Goal: Information Seeking & Learning: Find specific fact

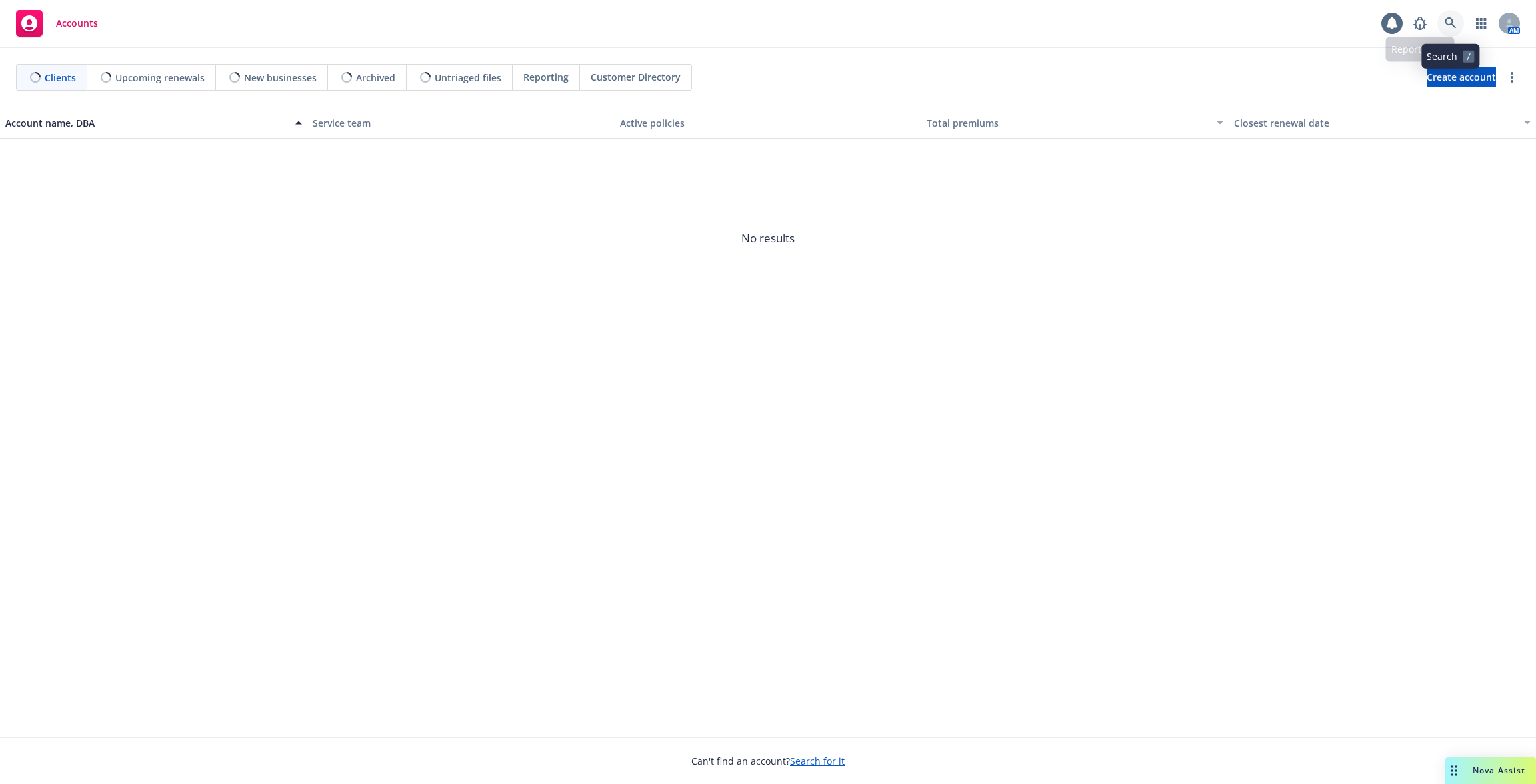
click at [1458, 24] on link at bounding box center [1451, 23] width 27 height 27
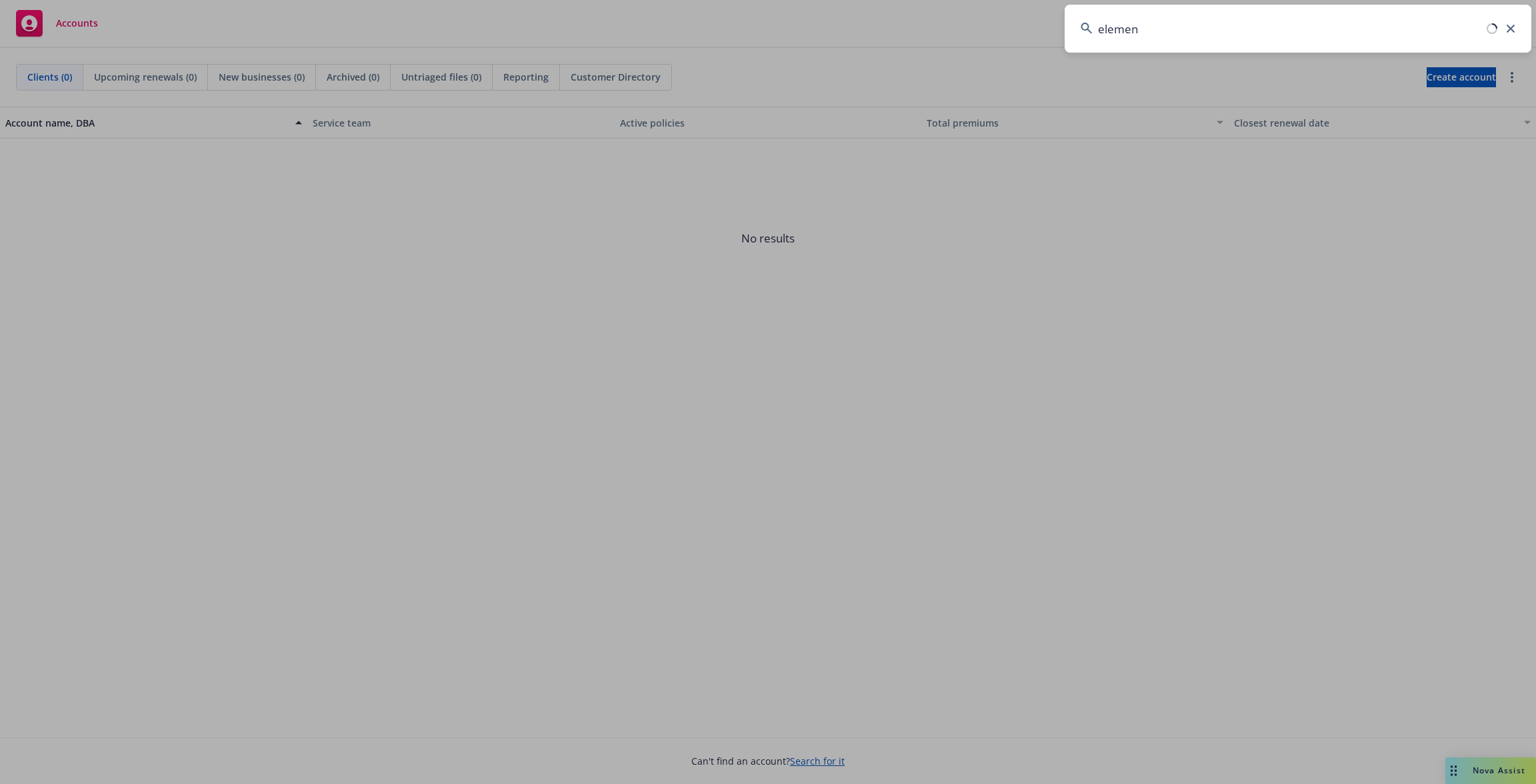
type input "element"
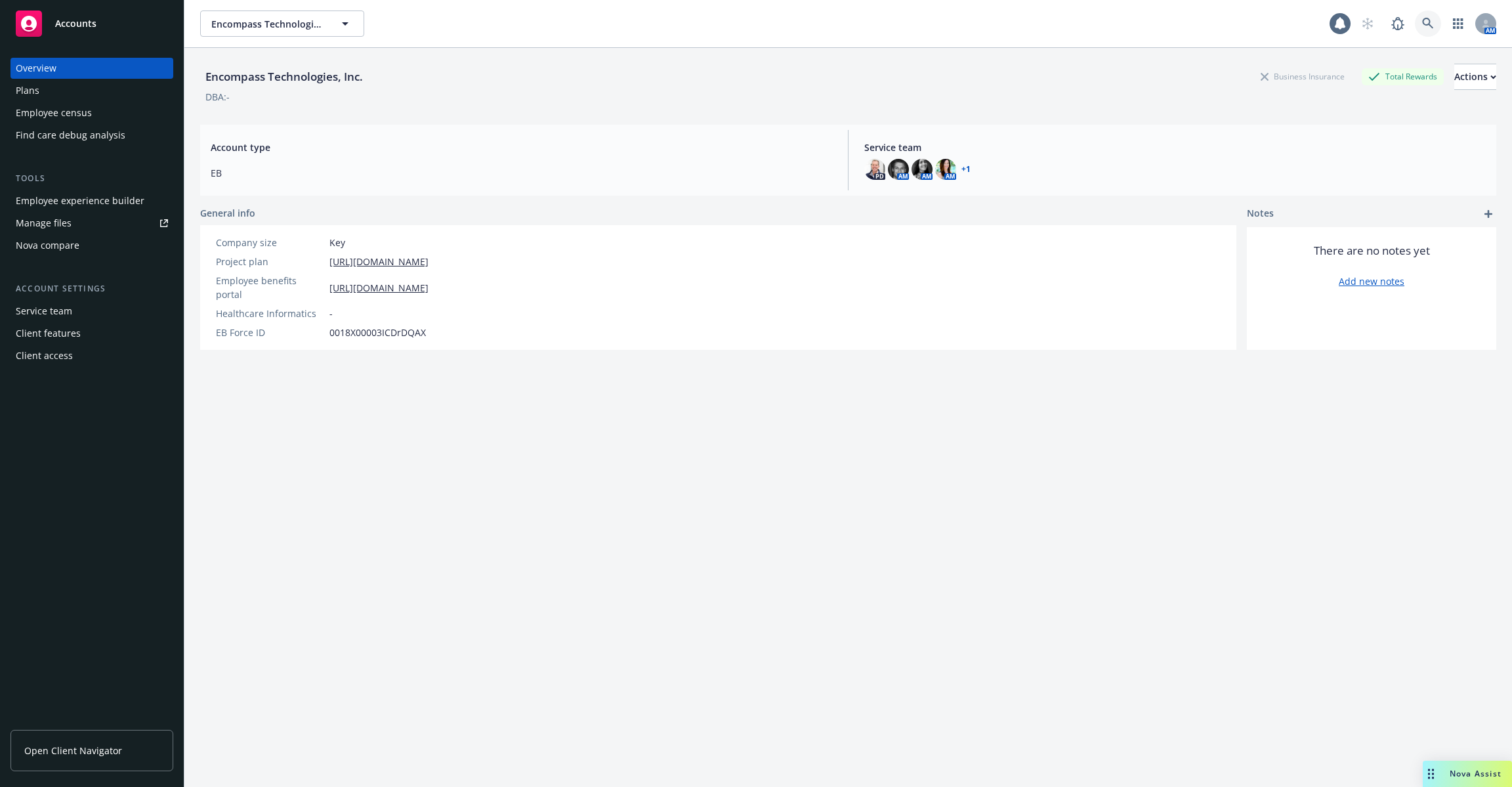
click at [1426, 25] on icon at bounding box center [1428, 24] width 11 height 11
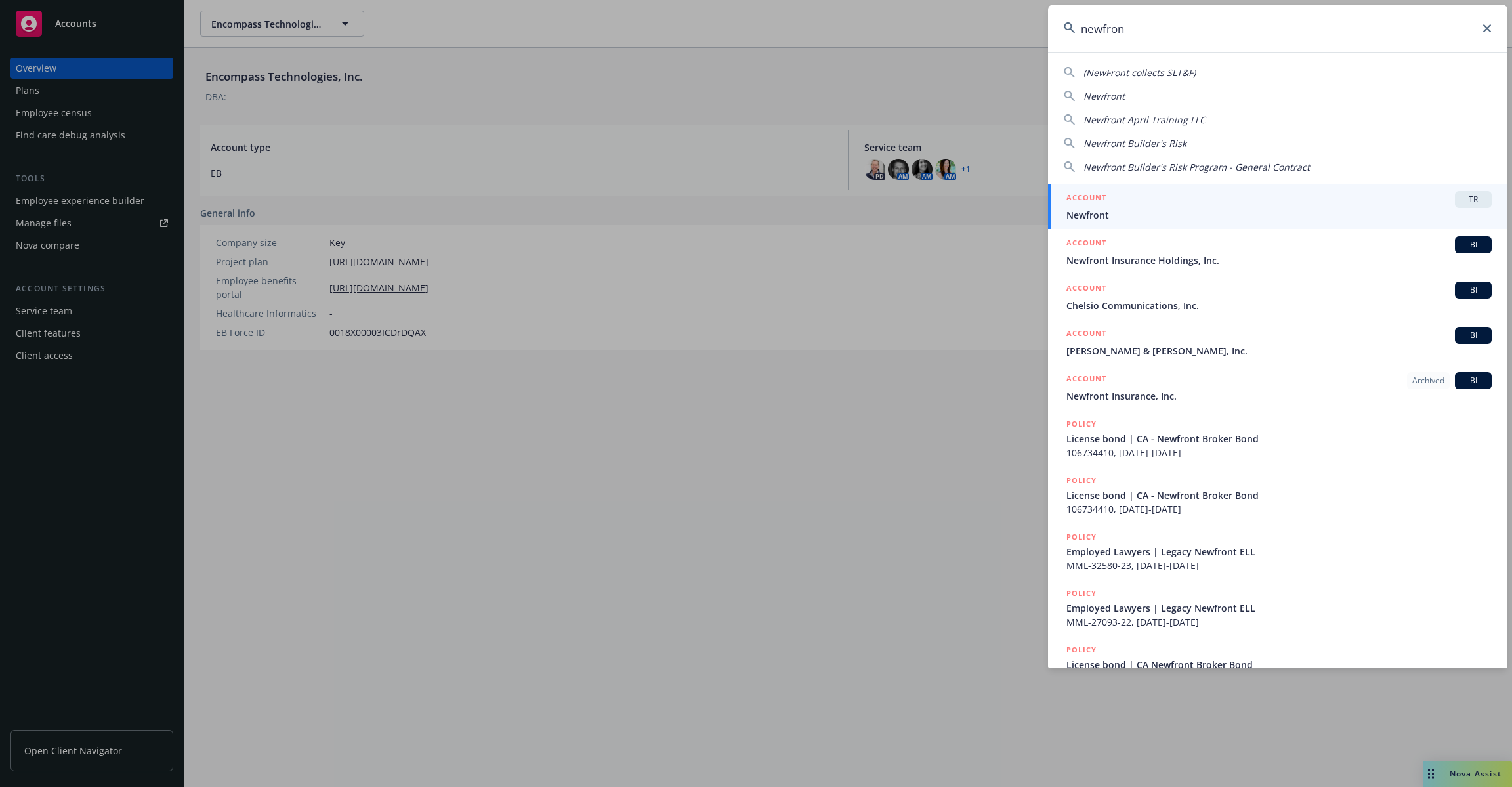
type input "newfron"
click at [1268, 211] on span "Newfront" at bounding box center [1278, 215] width 425 height 14
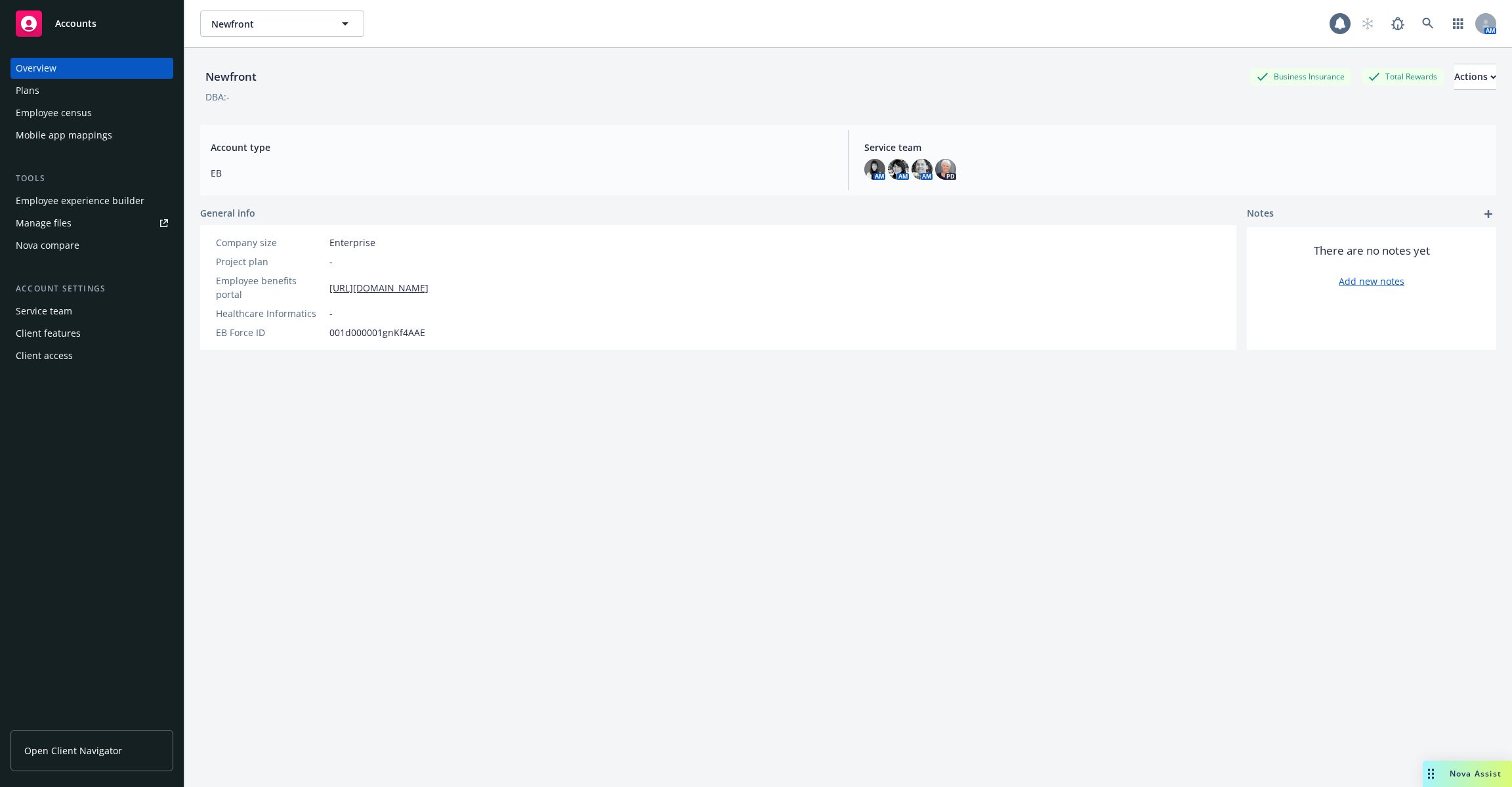
click at [80, 111] on div "Employee census" at bounding box center [53, 113] width 76 height 21
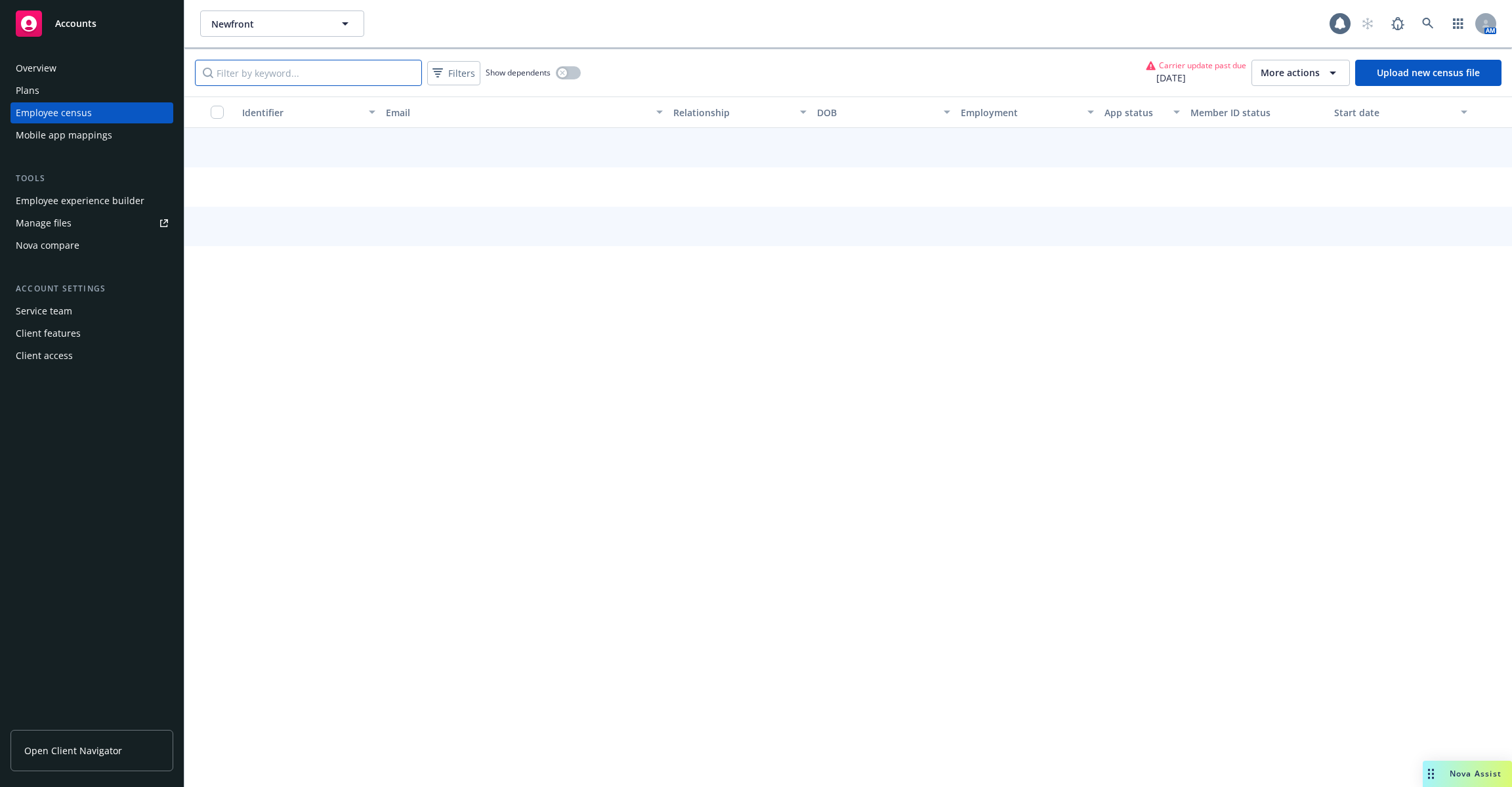
click at [370, 72] on input "Filter by keyword..." at bounding box center [309, 73] width 227 height 26
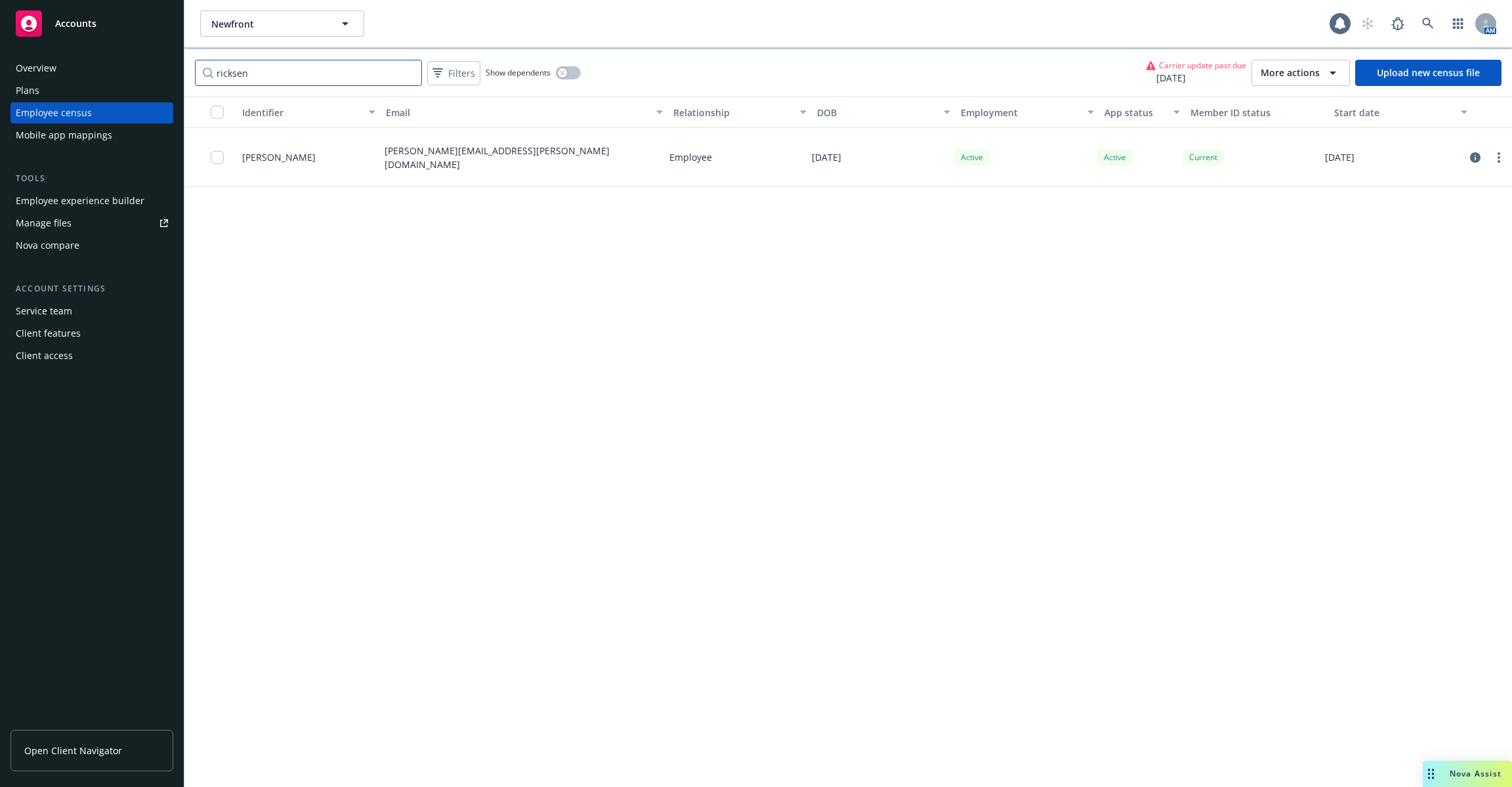
type input "ricksen"
click at [1113, 158] on div "Active" at bounding box center [1114, 157] width 35 height 16
